Goal: Find specific page/section

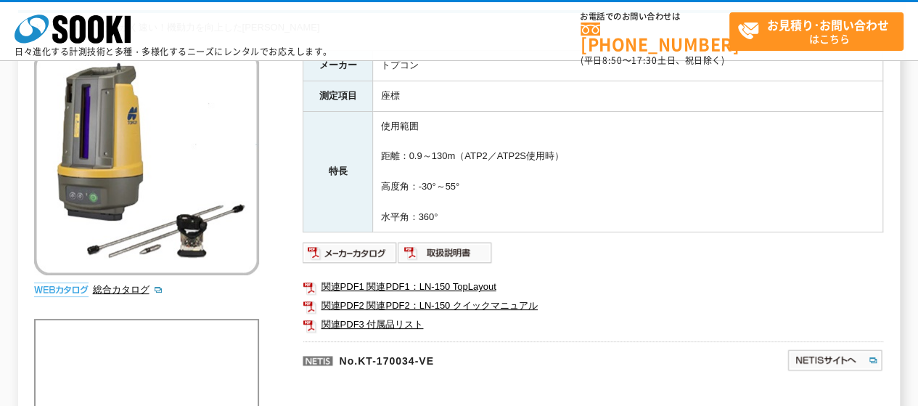
scroll to position [145, 0]
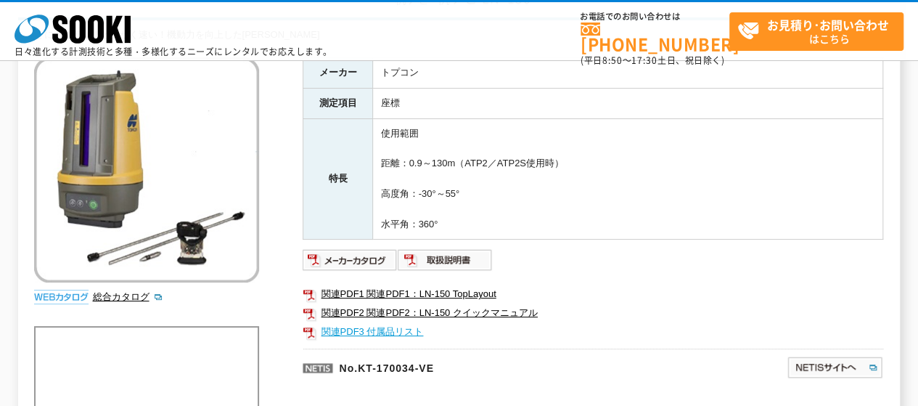
click at [398, 326] on link "関連PDF3 付属品リスト" at bounding box center [593, 331] width 580 height 19
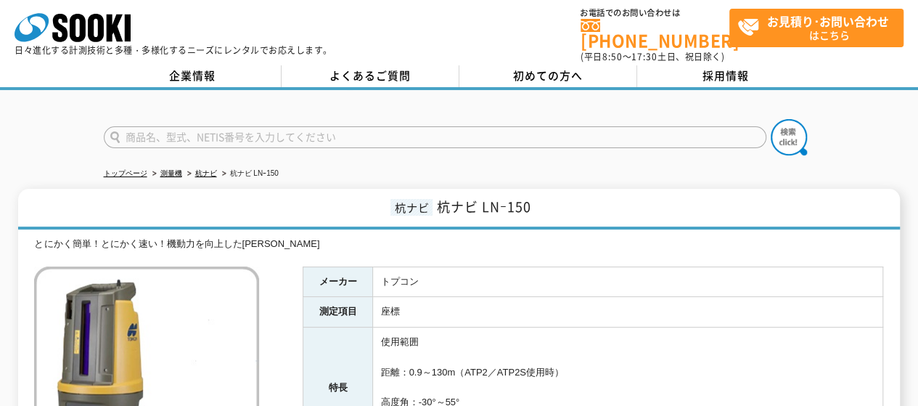
scroll to position [0, 0]
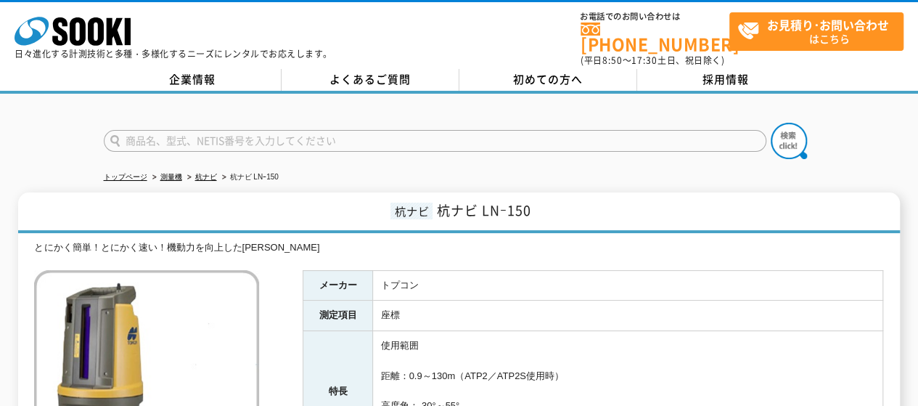
click at [316, 130] on input "text" at bounding box center [435, 141] width 662 height 22
type input "快速ナビ"
click at [771, 123] on button at bounding box center [789, 141] width 36 height 36
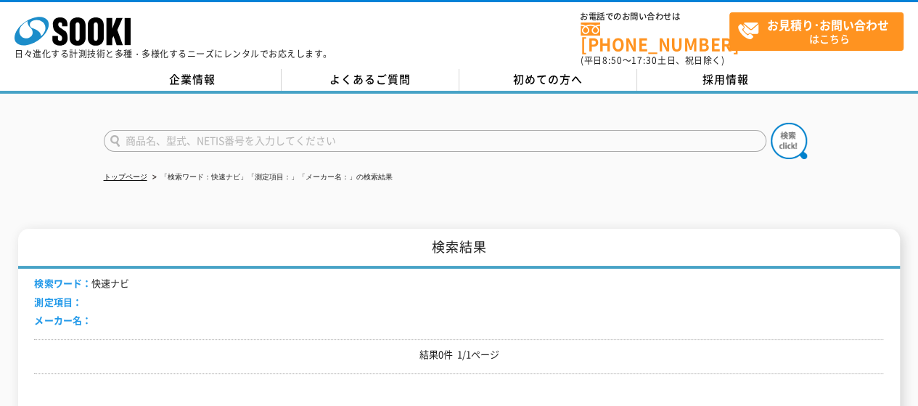
click at [180, 131] on input "text" at bounding box center [435, 141] width 662 height 22
type input "快測ナビ"
click at [771, 123] on button at bounding box center [789, 141] width 36 height 36
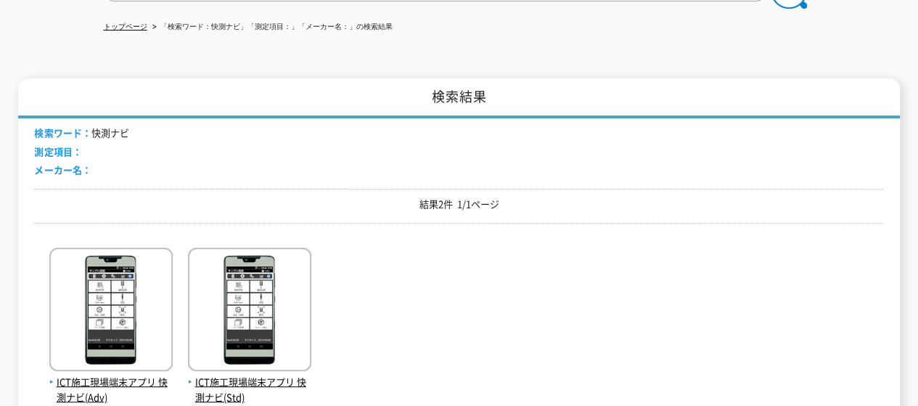
scroll to position [218, 0]
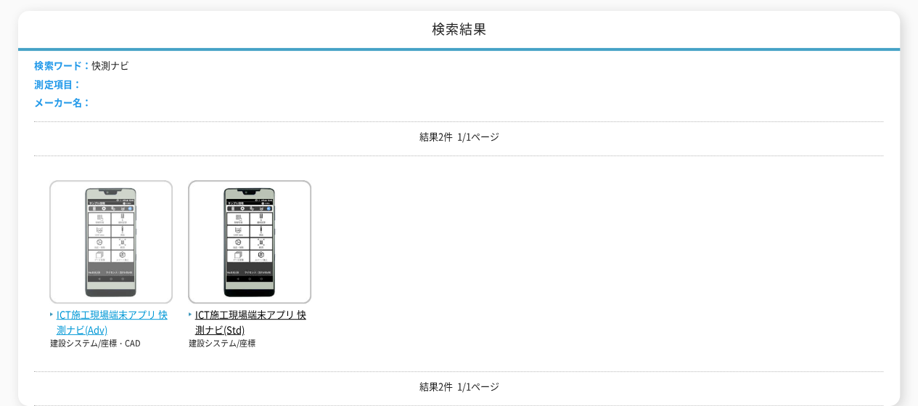
click at [138, 285] on img at bounding box center [110, 243] width 123 height 127
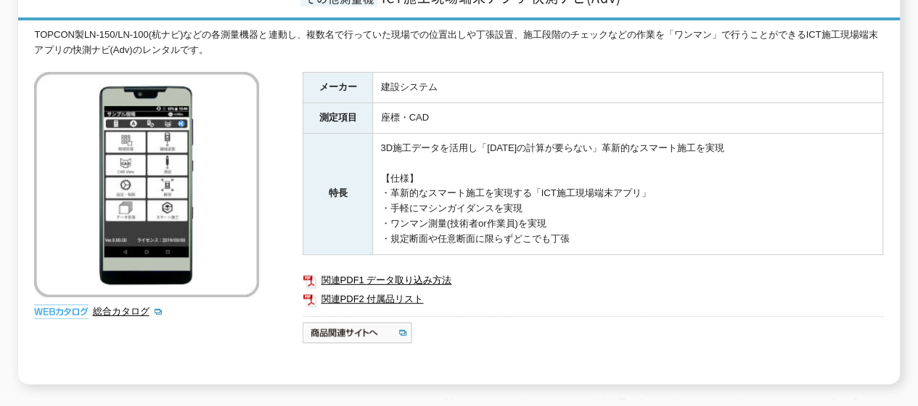
scroll to position [290, 0]
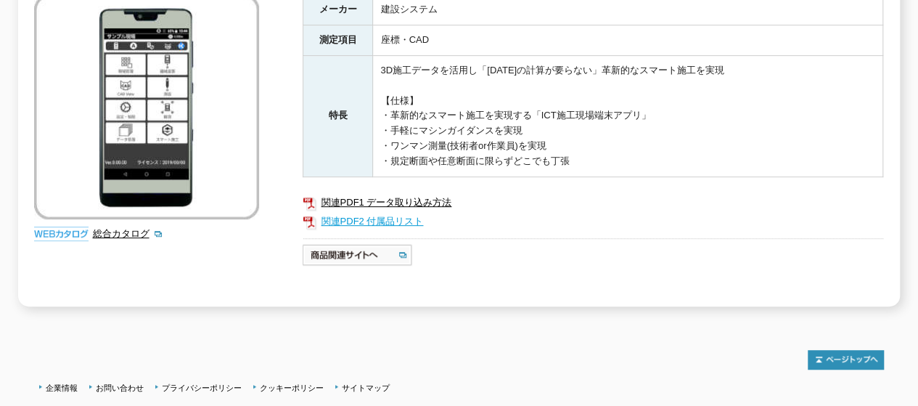
click at [387, 214] on link "関連PDF2 付属品リスト" at bounding box center [593, 221] width 580 height 19
